Goal: Information Seeking & Learning: Understand process/instructions

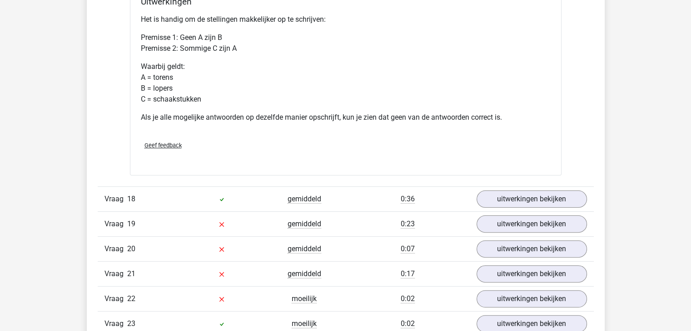
scroll to position [7129, 0]
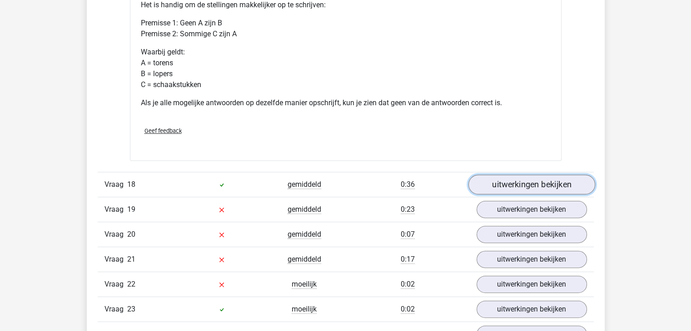
click at [518, 175] on link "uitwerkingen bekijken" at bounding box center [531, 185] width 127 height 20
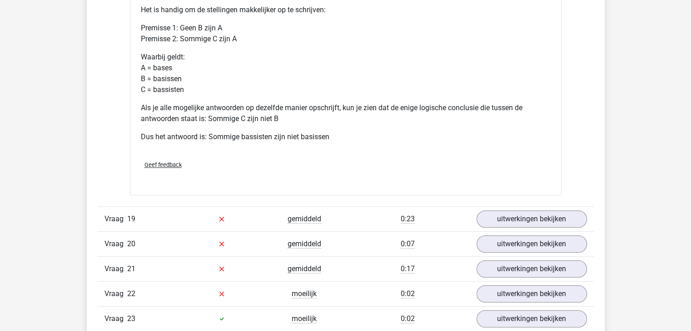
scroll to position [7538, 0]
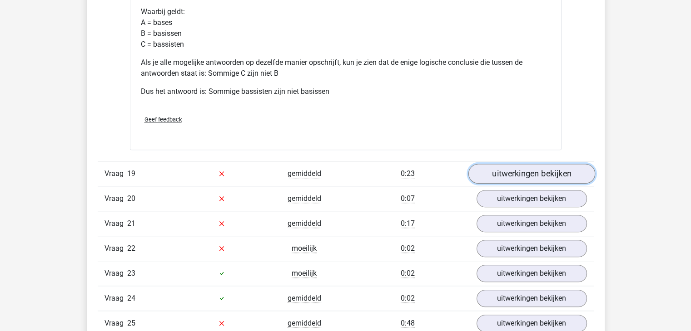
click at [519, 164] on link "uitwerkingen bekijken" at bounding box center [531, 174] width 127 height 20
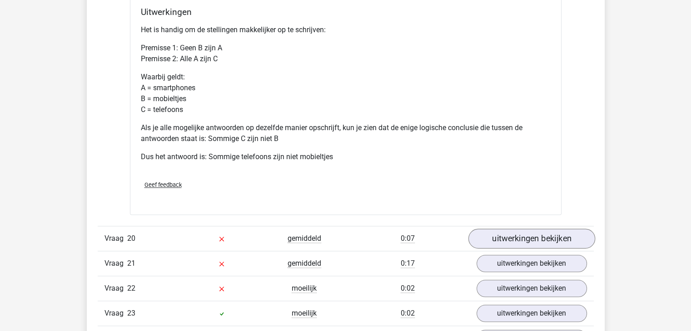
scroll to position [7947, 0]
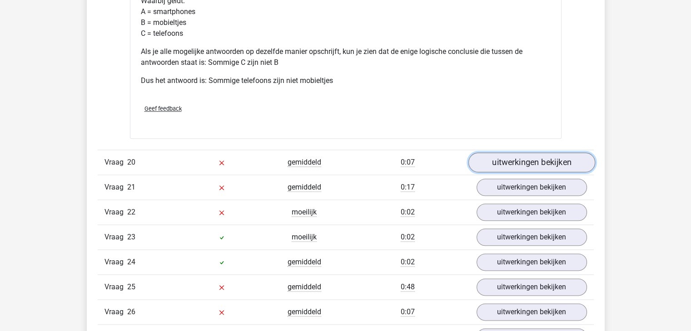
click at [531, 161] on link "uitwerkingen bekijken" at bounding box center [531, 163] width 127 height 20
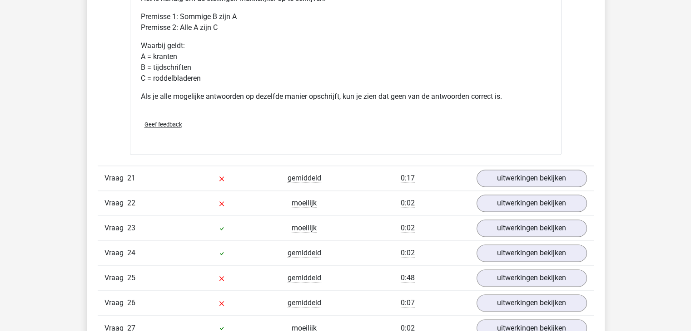
scroll to position [8355, 0]
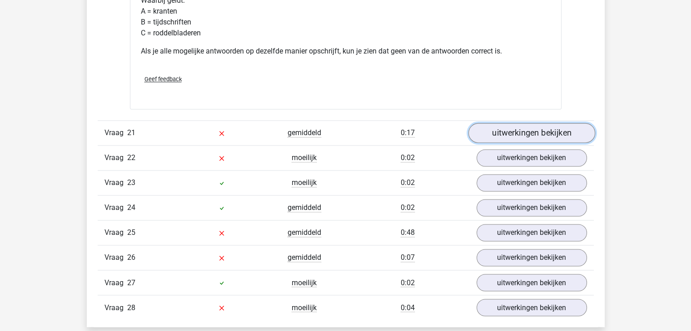
click at [525, 133] on link "uitwerkingen bekijken" at bounding box center [531, 133] width 127 height 20
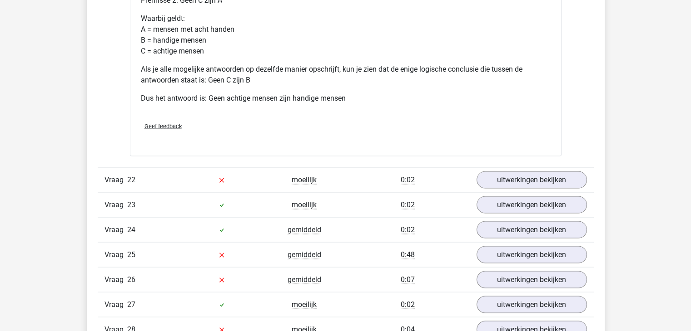
scroll to position [8719, 0]
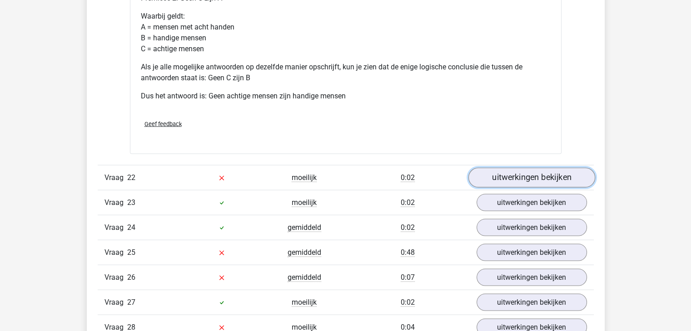
click at [548, 180] on link "uitwerkingen bekijken" at bounding box center [531, 178] width 127 height 20
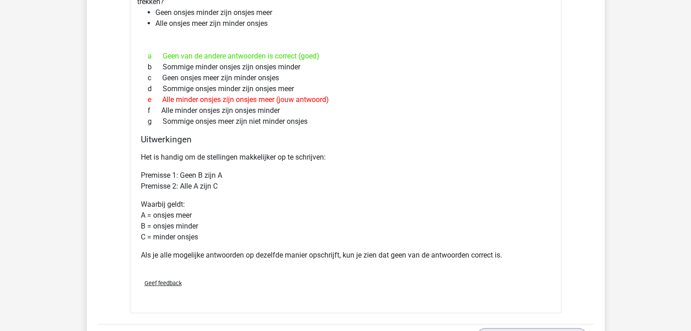
scroll to position [8991, 0]
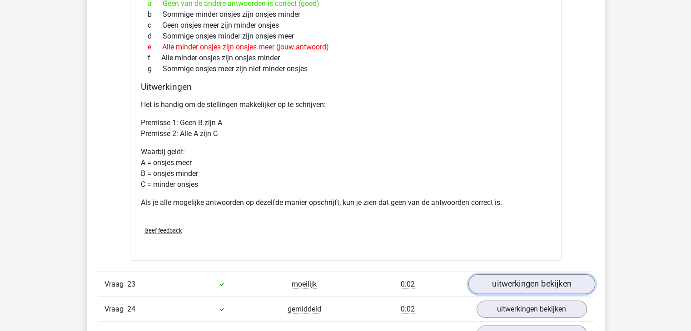
click at [550, 286] on link "uitwerkingen bekijken" at bounding box center [531, 285] width 127 height 20
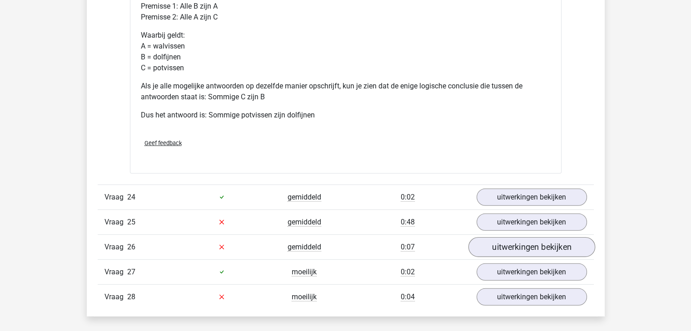
scroll to position [9491, 0]
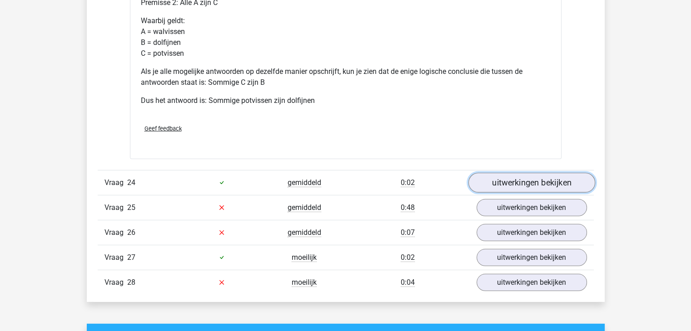
click at [524, 181] on link "uitwerkingen bekijken" at bounding box center [531, 183] width 127 height 20
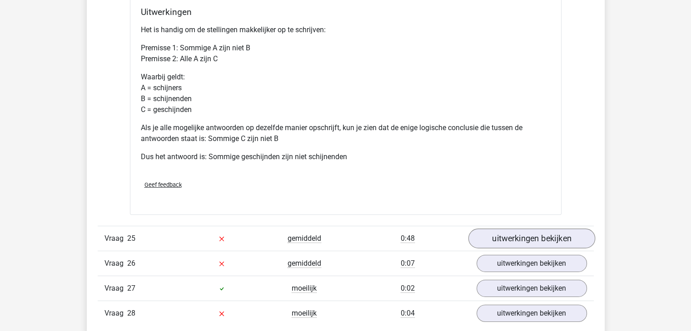
scroll to position [9899, 0]
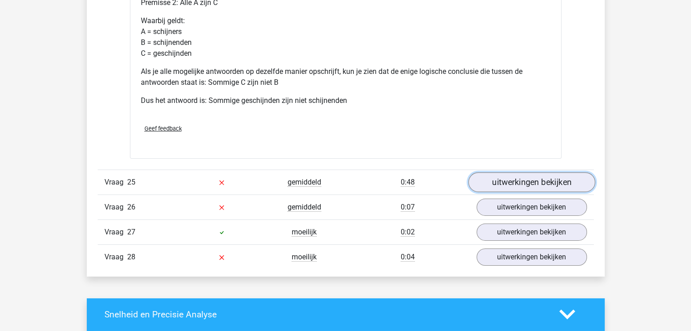
click at [551, 190] on link "uitwerkingen bekijken" at bounding box center [531, 183] width 127 height 20
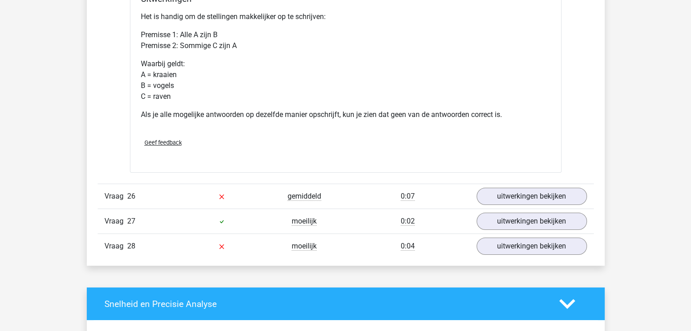
scroll to position [10263, 0]
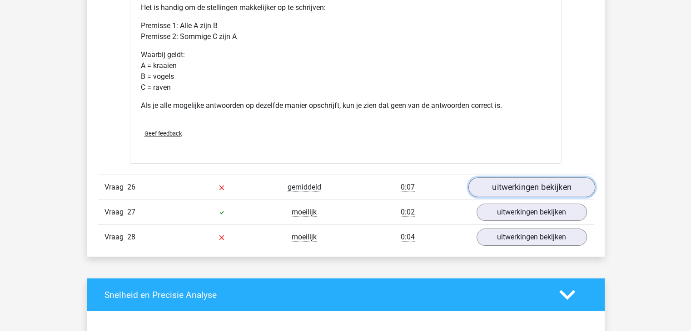
click at [546, 198] on link "uitwerkingen bekijken" at bounding box center [531, 188] width 127 height 20
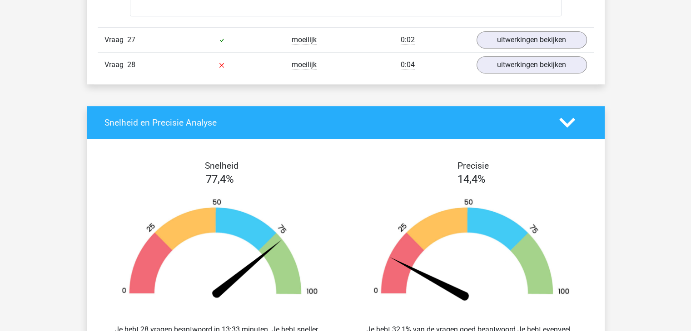
scroll to position [10762, 0]
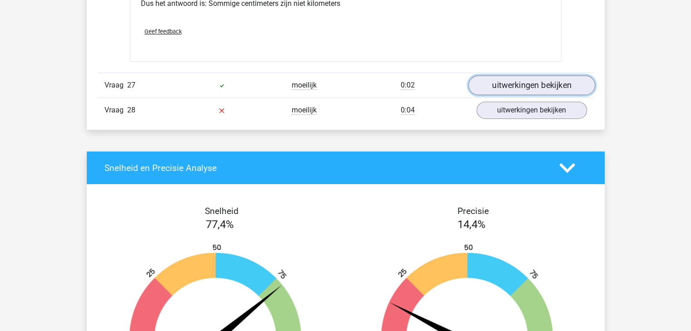
click at [527, 94] on link "uitwerkingen bekijken" at bounding box center [531, 85] width 127 height 20
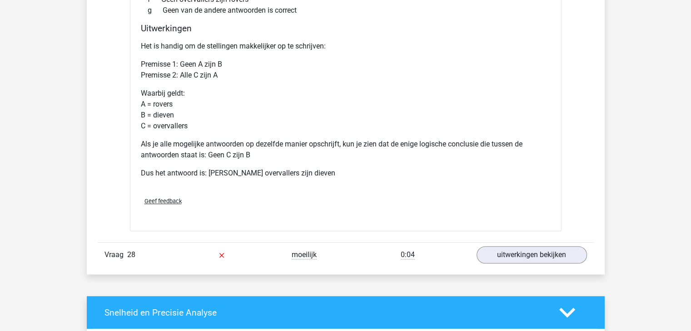
scroll to position [10989, 0]
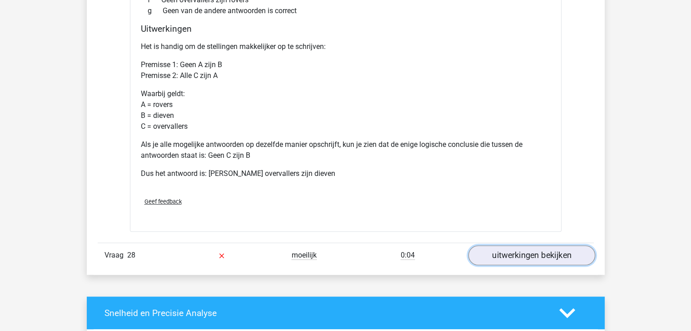
click at [525, 264] on link "uitwerkingen bekijken" at bounding box center [531, 256] width 127 height 20
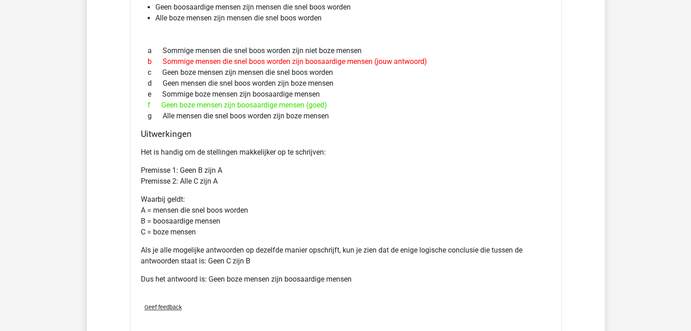
scroll to position [11352, 0]
